Goal: Find specific page/section: Find specific page/section

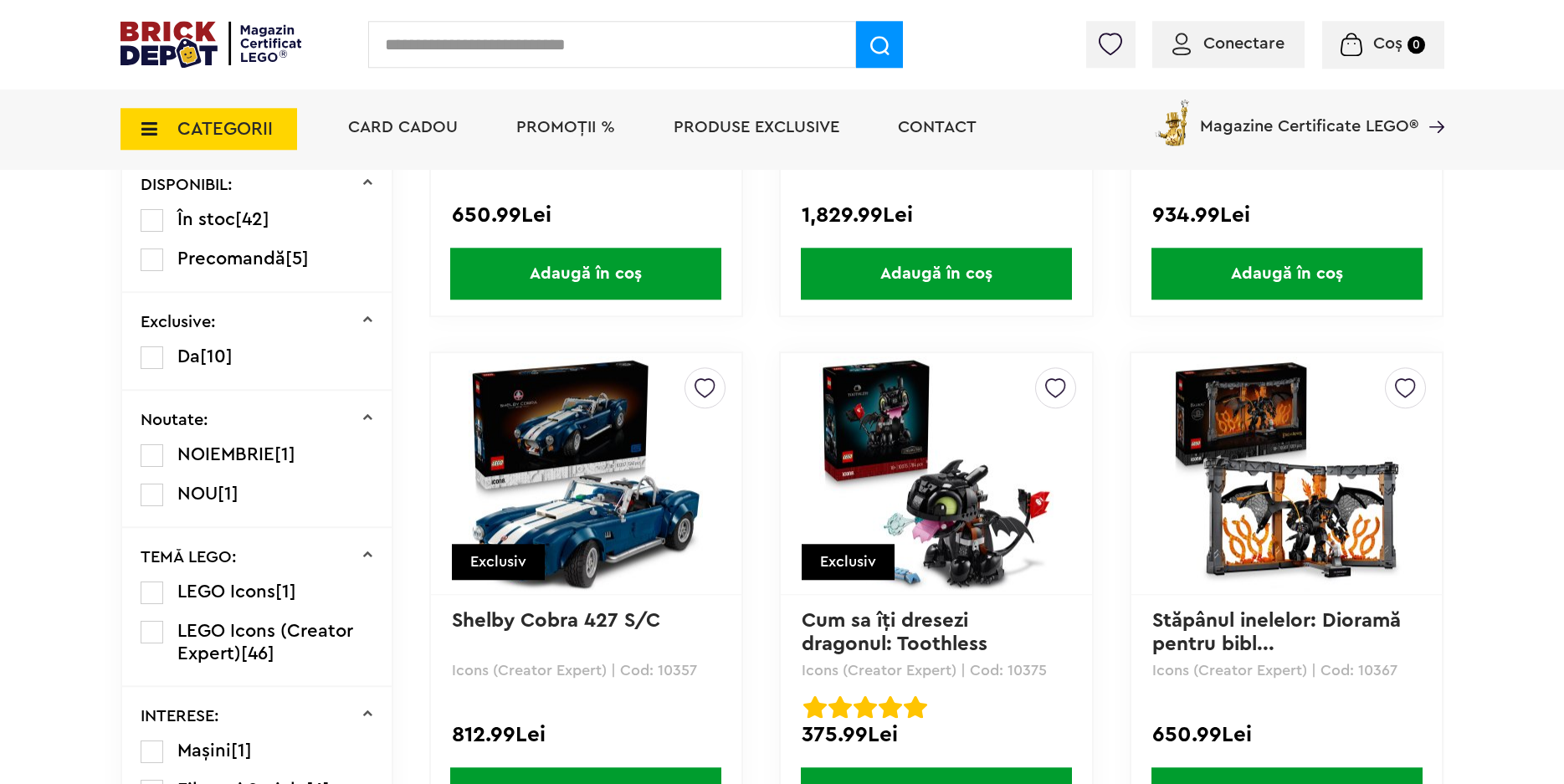
scroll to position [768, 0]
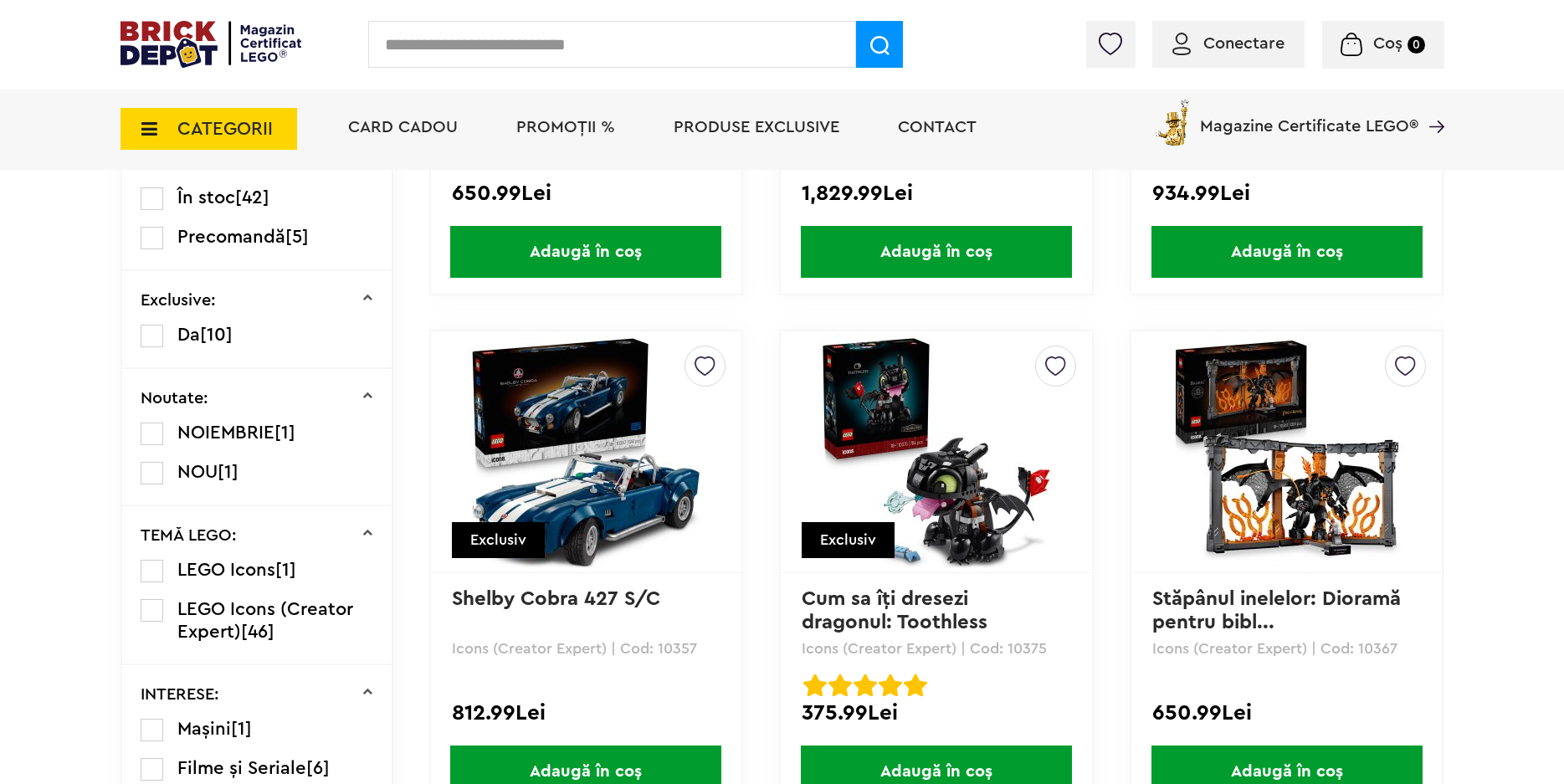
click at [255, 435] on span "NOIEMBRIE" at bounding box center [225, 432] width 97 height 18
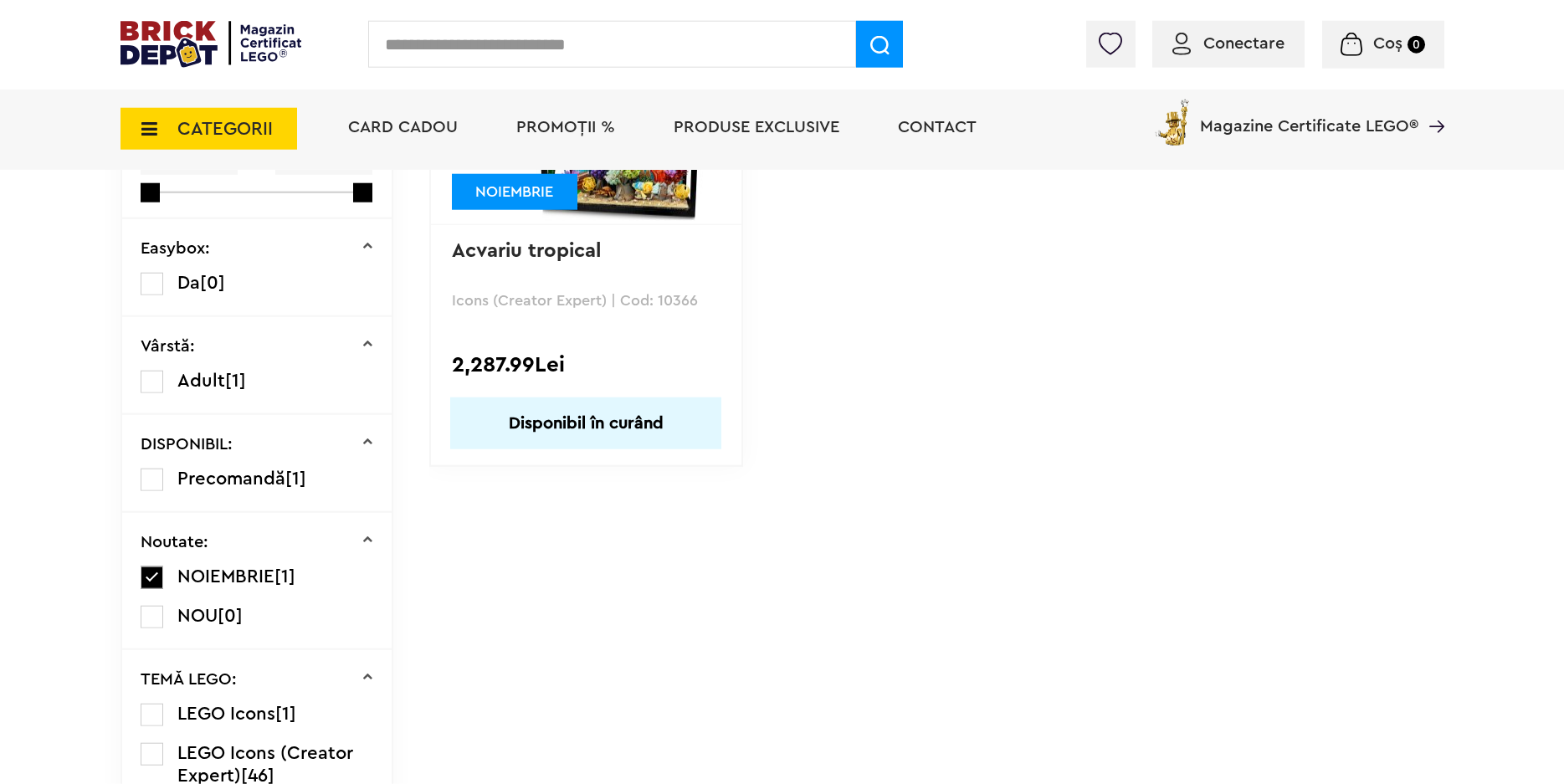
scroll to position [598, 0]
click at [150, 578] on label at bounding box center [152, 577] width 23 height 23
